Goal: Information Seeking & Learning: Learn about a topic

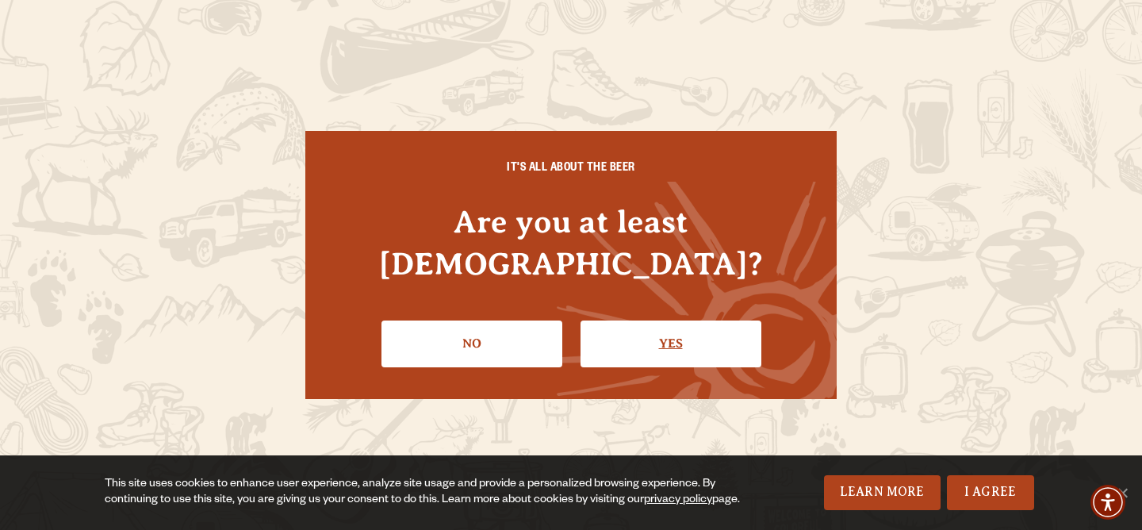
click at [636, 320] on link "Yes" at bounding box center [670, 343] width 181 height 46
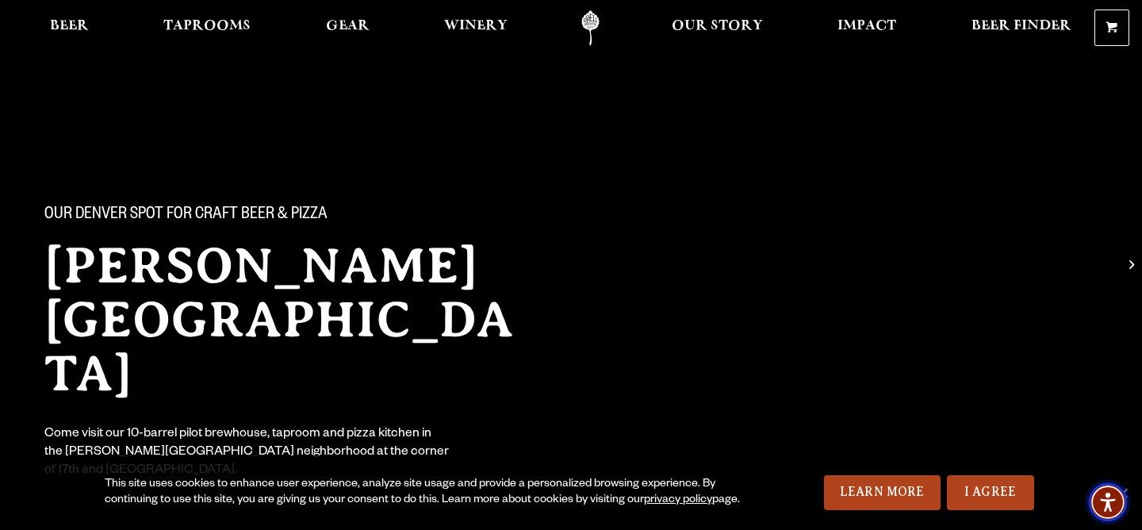
click at [1124, 481] on span "Accessibility Menu" at bounding box center [1108, 502] width 56 height 56
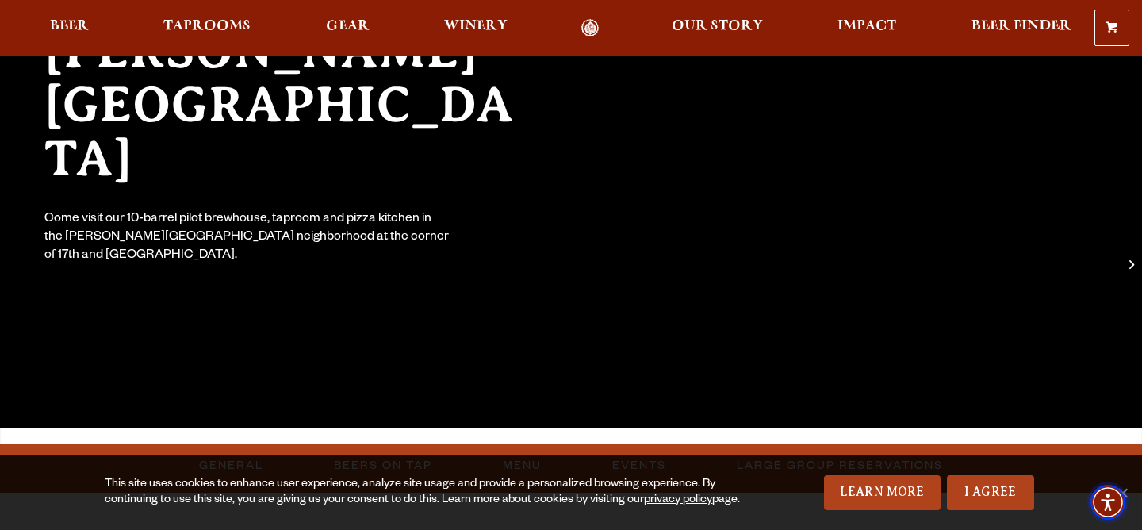
scroll to position [220, 0]
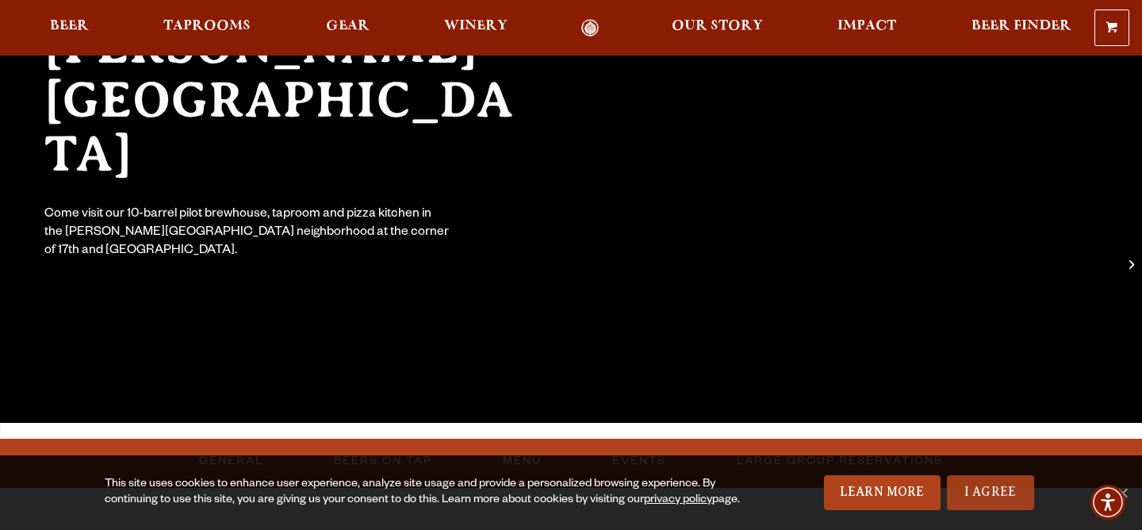
click at [1001, 492] on link "I Agree" at bounding box center [990, 492] width 87 height 35
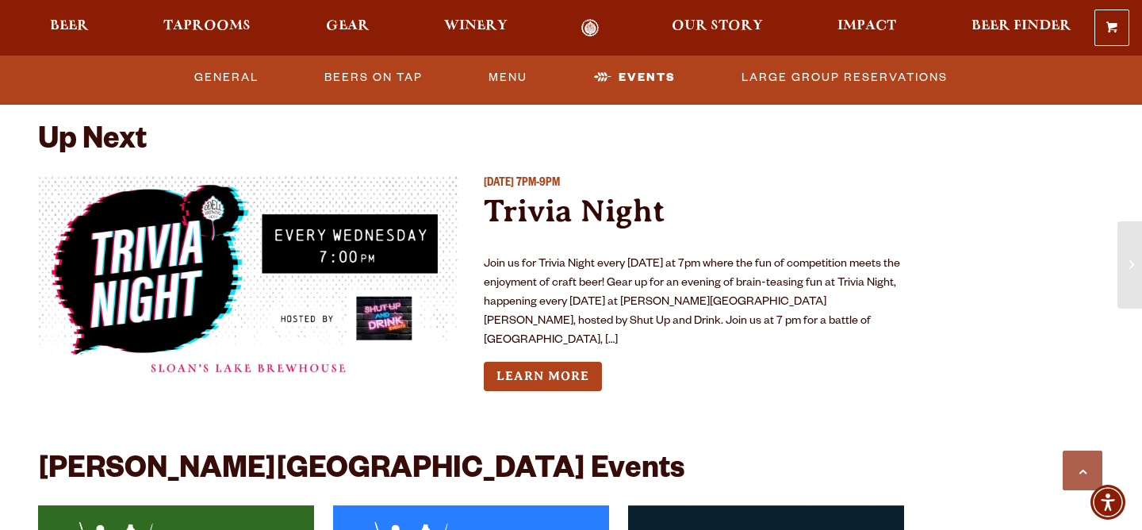
scroll to position [3650, 0]
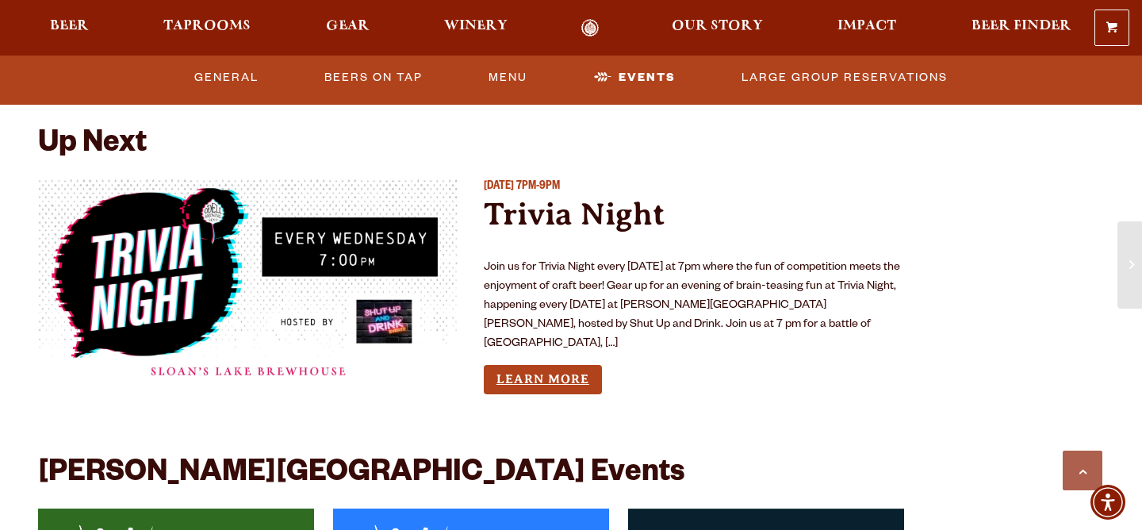
click at [574, 365] on link "Learn More" at bounding box center [543, 379] width 118 height 29
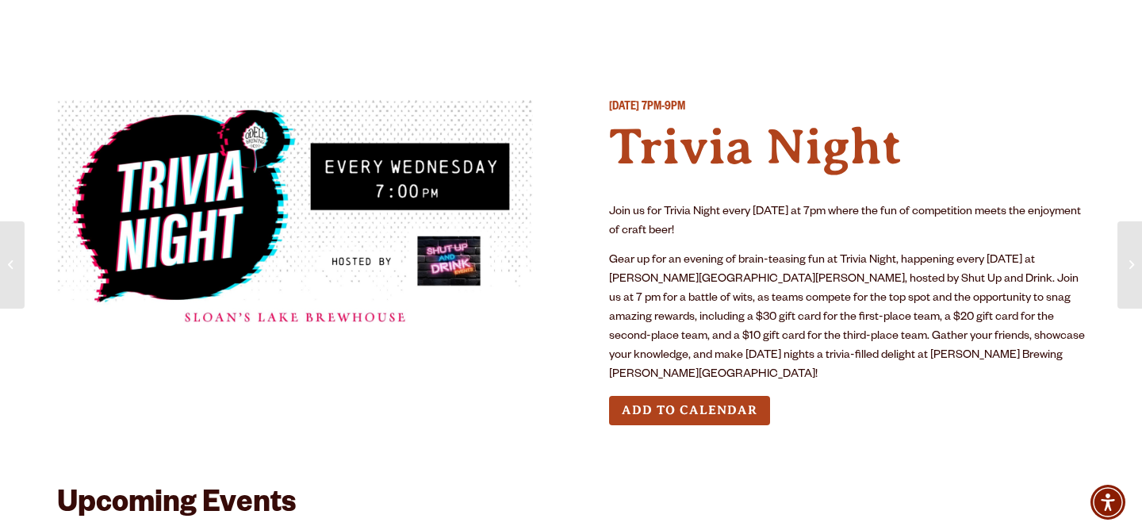
click at [807, 213] on p "Join us for Trivia Night every Wednesday at 7pm where the fun of competition me…" at bounding box center [847, 222] width 476 height 38
click at [370, 305] on img at bounding box center [295, 219] width 476 height 238
click at [354, 321] on img at bounding box center [295, 219] width 476 height 238
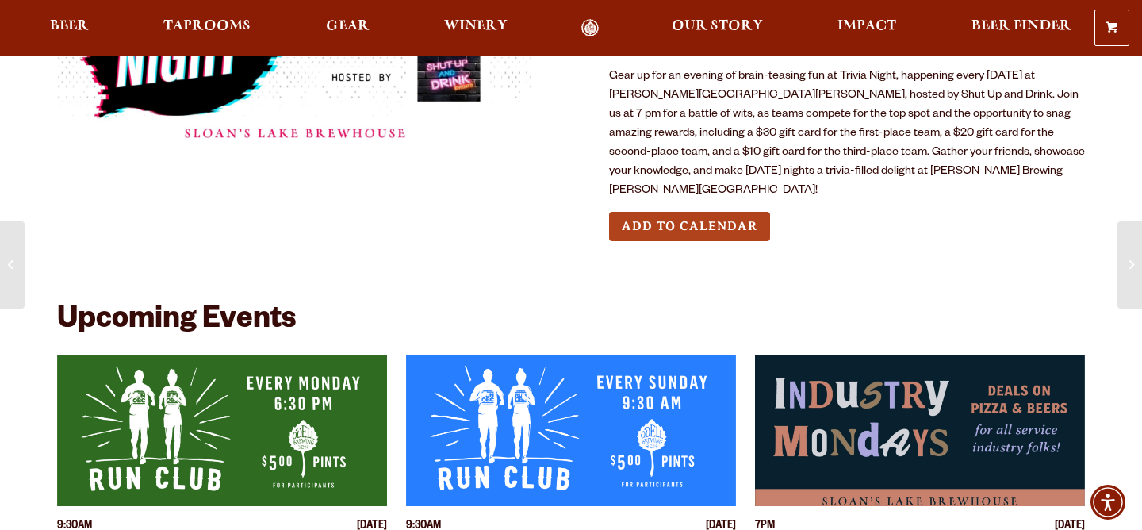
scroll to position [182, 0]
